Goal: Obtain resource: Download file/media

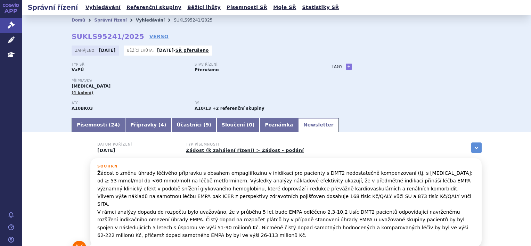
click at [149, 22] on link "Vyhledávání" at bounding box center [150, 20] width 29 height 5
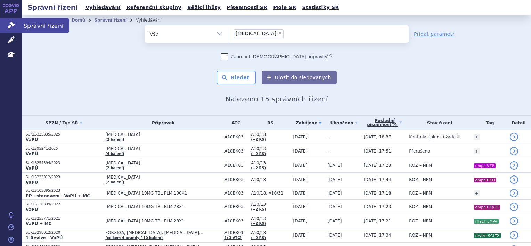
click at [13, 24] on icon at bounding box center [11, 25] width 7 height 7
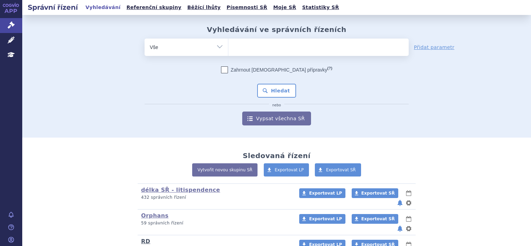
click at [144, 238] on link "RD" at bounding box center [145, 241] width 9 height 7
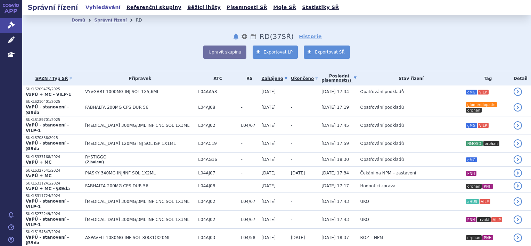
click at [321, 82] on link "Poslední písemnost (?)" at bounding box center [338, 78] width 35 height 14
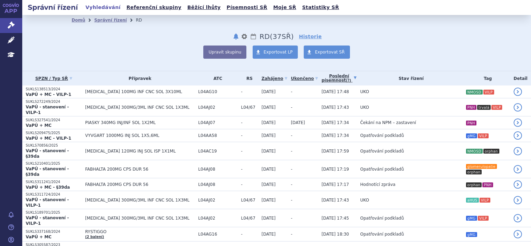
drag, startPoint x: 314, startPoint y: 92, endPoint x: 175, endPoint y: 64, distance: 141.5
click at [172, 64] on div "Domů Správní řízení RD notifikace nastavení Přejmenovat Smazat Lhůty RD (bez ) …" at bounding box center [276, 43] width 509 height 56
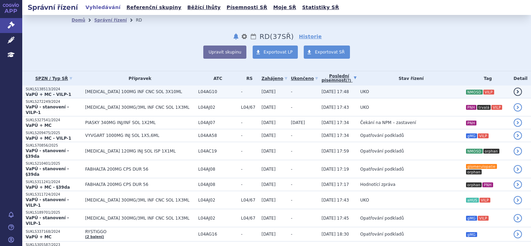
click at [102, 89] on td "[MEDICAL_DATA] 100MG INF CNC SOL 3X10ML" at bounding box center [138, 91] width 113 height 13
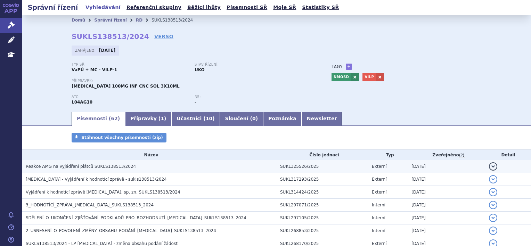
click at [81, 168] on span "Reakce AMG na vyjádření plátců SUKLS138513/2024" at bounding box center [81, 166] width 110 height 5
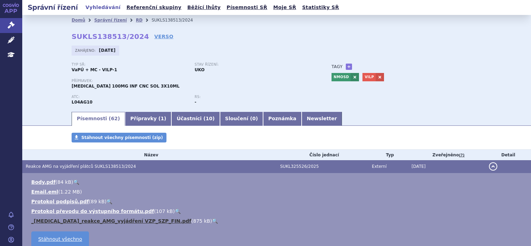
click at [93, 221] on link "_Uplizna_reakce_AMG_vyjádření VZP_SZP_FIN.pdf" at bounding box center [111, 221] width 160 height 6
